Goal: Task Accomplishment & Management: Use online tool/utility

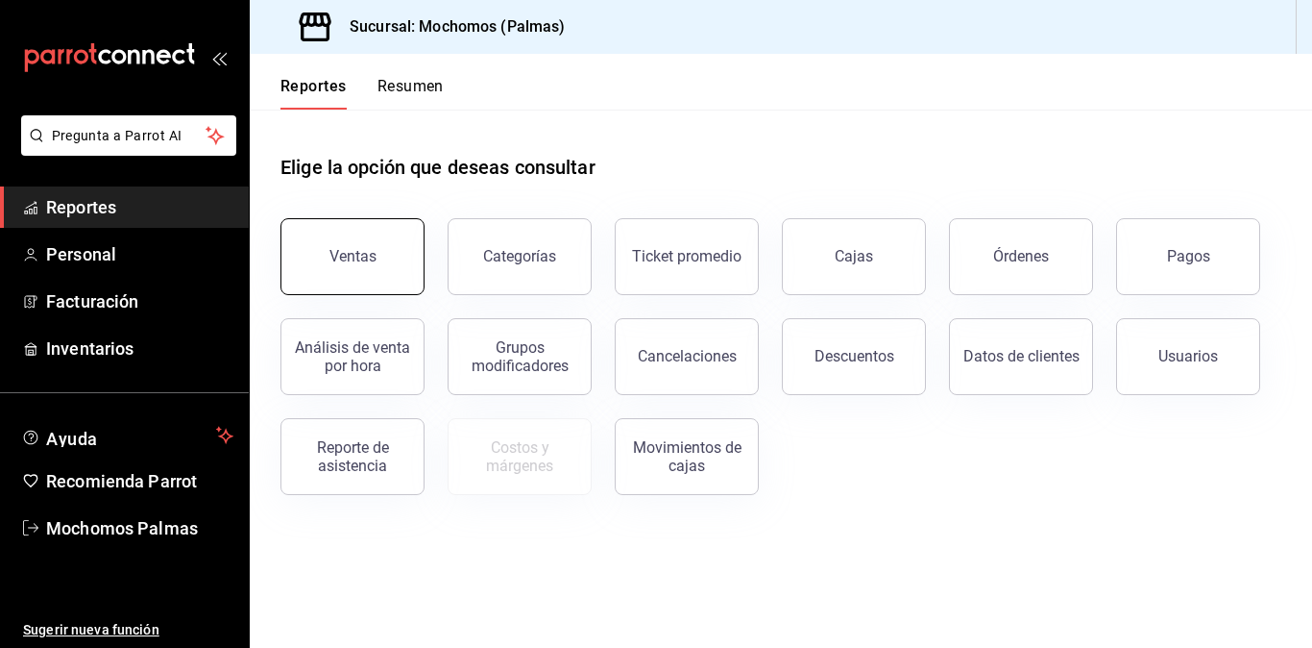
click at [360, 255] on div "Ventas" at bounding box center [353, 256] width 47 height 18
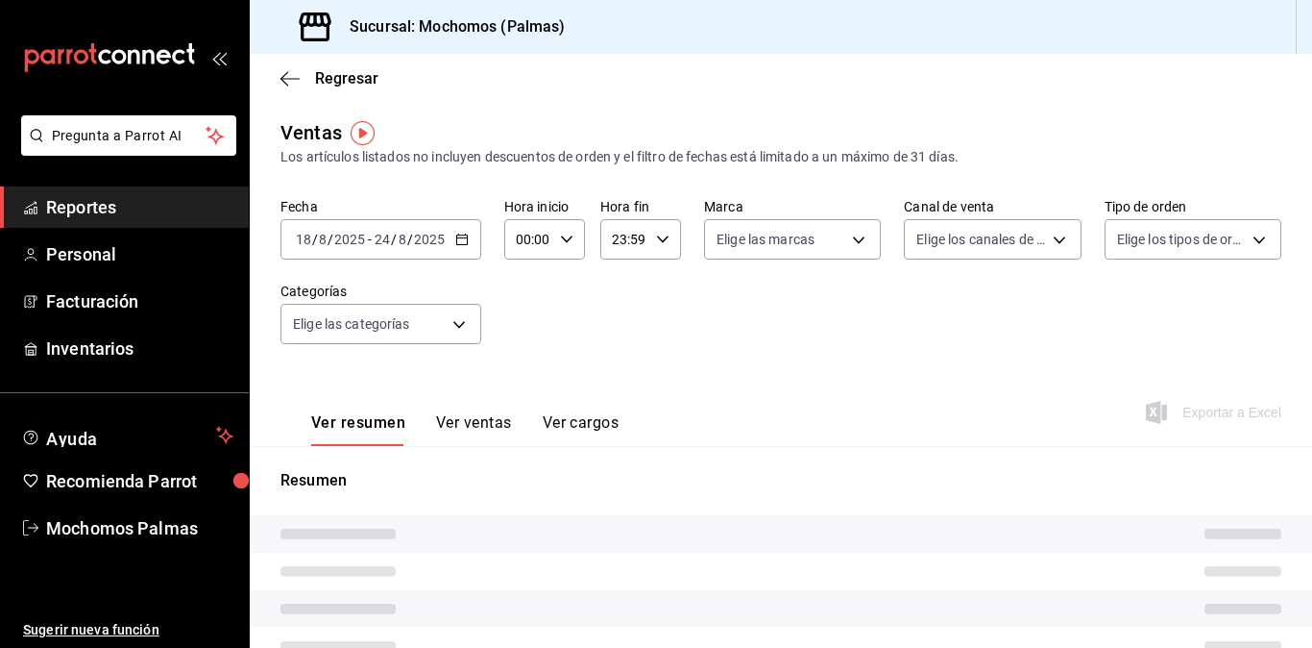
type input "05:00"
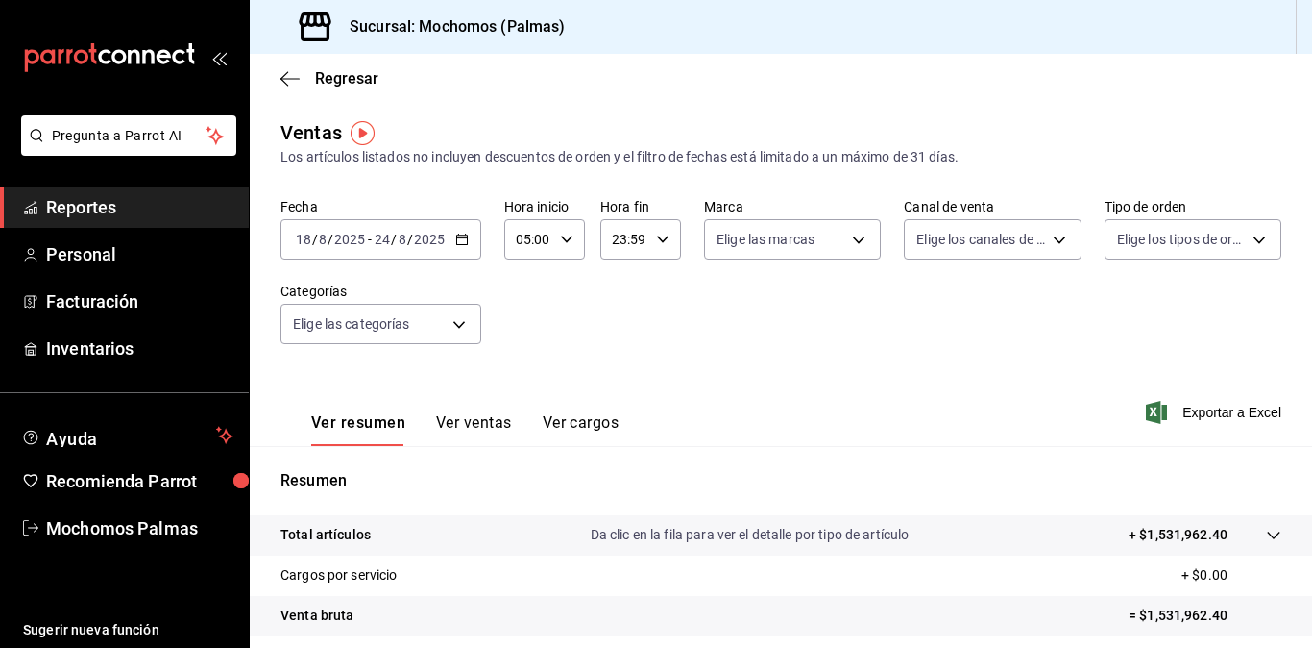
click at [461, 239] on icon "button" at bounding box center [461, 238] width 13 height 13
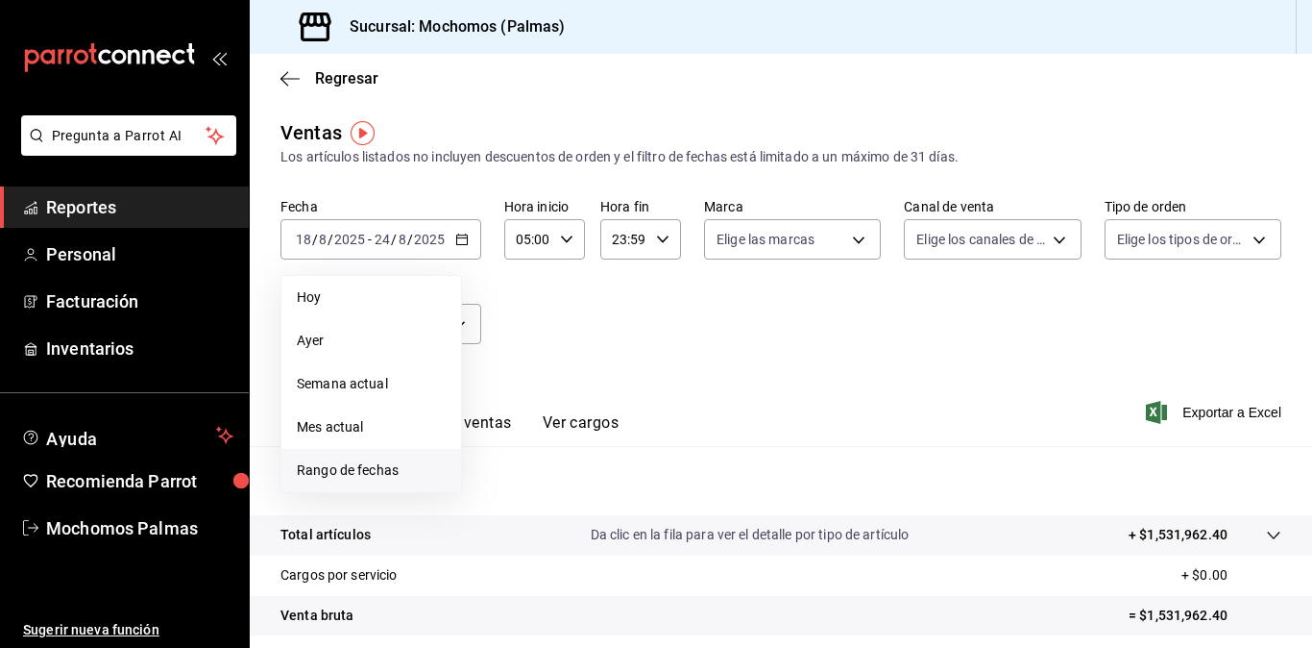
click at [370, 463] on span "Rango de fechas" at bounding box center [371, 470] width 149 height 20
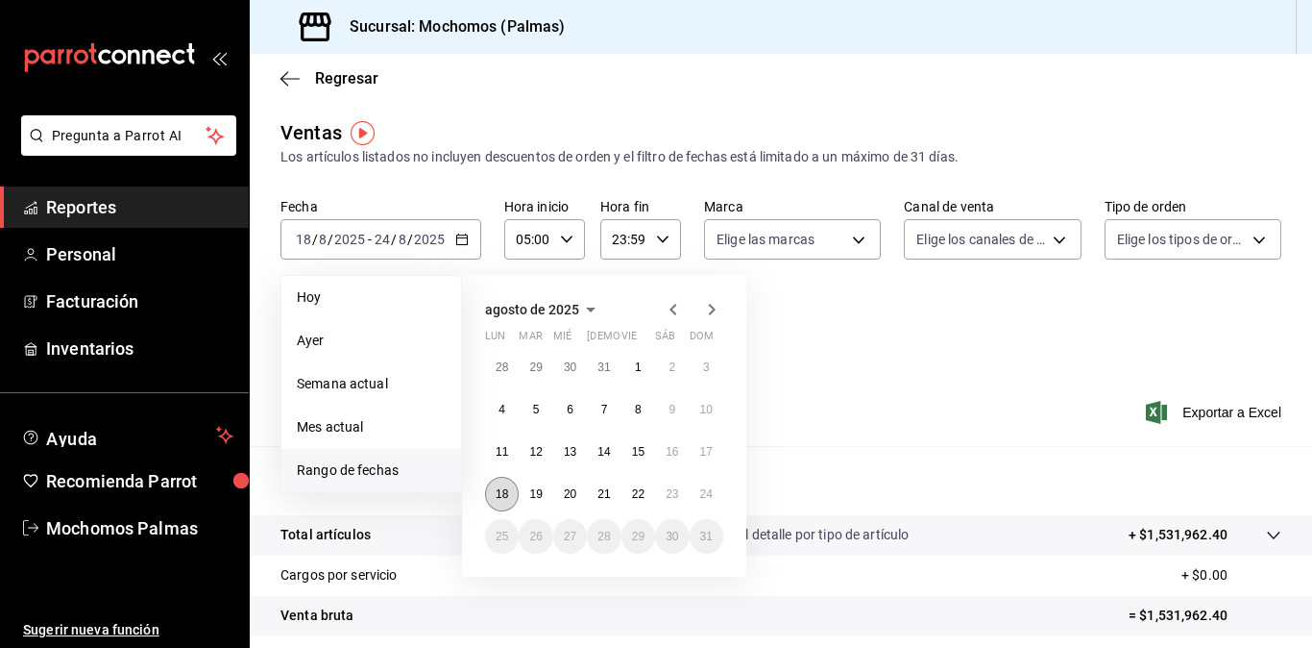
click at [501, 484] on button "18" at bounding box center [502, 494] width 34 height 35
click at [704, 484] on button "24" at bounding box center [707, 494] width 34 height 35
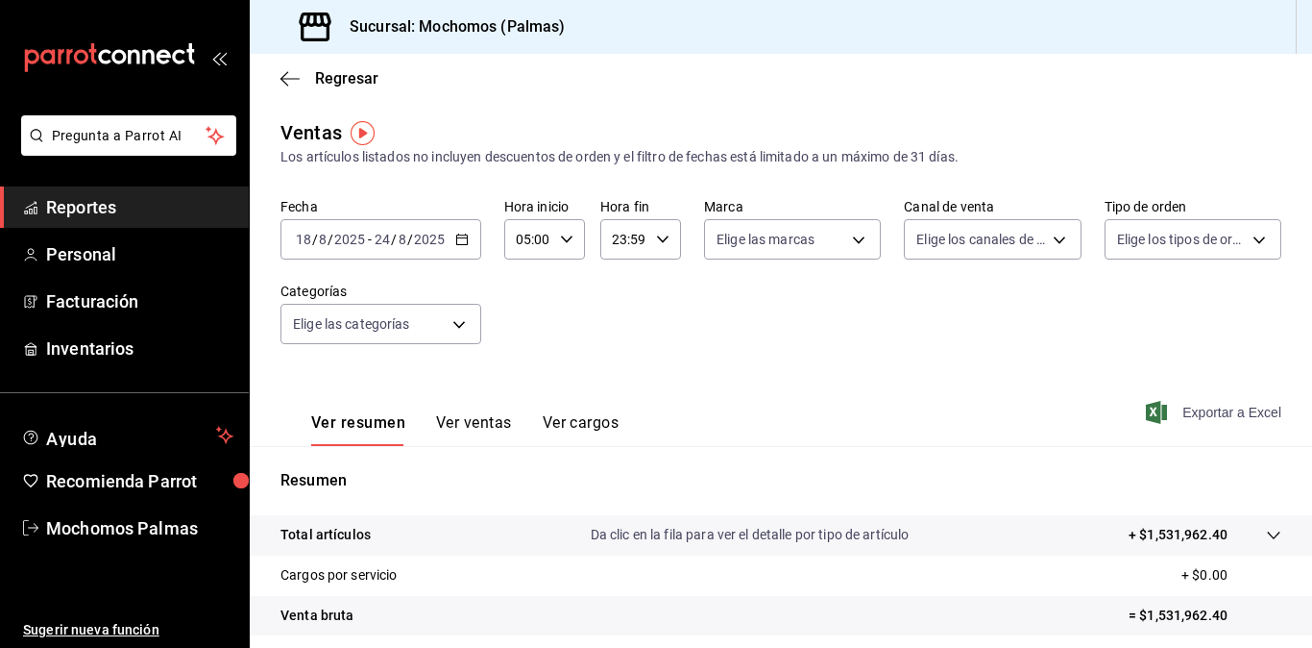
click at [1166, 406] on span "Exportar a Excel" at bounding box center [1216, 412] width 132 height 23
